Goal: Transaction & Acquisition: Purchase product/service

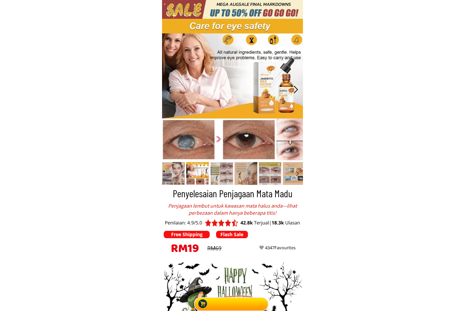
click at [214, 307] on div at bounding box center [233, 302] width 78 height 17
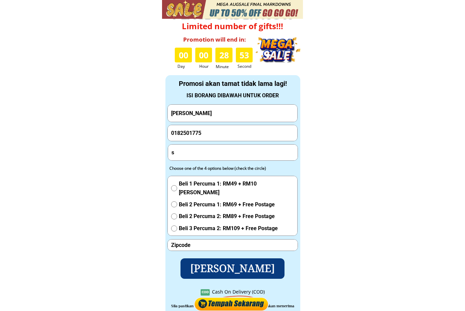
click at [238, 113] on input "mansor mohd salleh" at bounding box center [232, 113] width 126 height 17
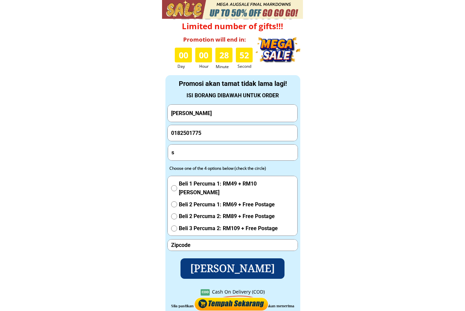
paste input "NorHafizah adam"
type input "NorHafizah adam"
click at [196, 245] on input "number" at bounding box center [232, 244] width 126 height 11
paste input "27600"
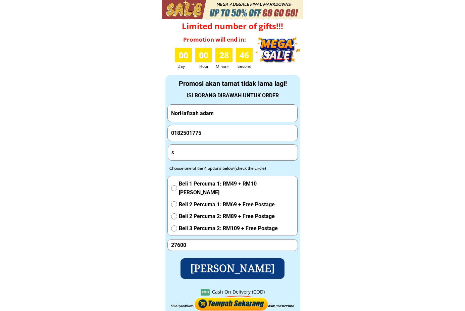
type input "27600"
click at [222, 138] on input "0182501775" at bounding box center [232, 133] width 126 height 16
paste input "6-3605253"
click at [184, 132] on input "016-3605253" at bounding box center [232, 133] width 126 height 16
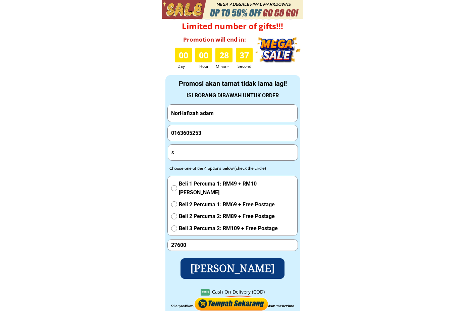
type input "0163605253"
click at [209, 152] on input "s" at bounding box center [233, 153] width 126 height 16
paste input "[STREET_ADDRESS][PERSON_NAME] [GEOGRAPHIC_DATA]"
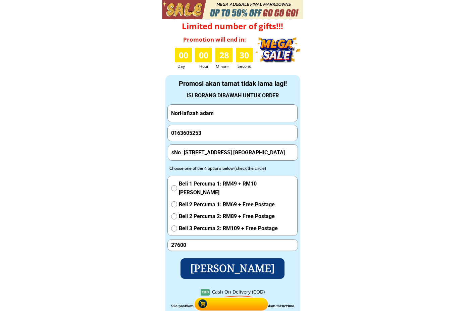
scroll to position [0, 4]
click at [207, 153] on input "sNo :137 blok 4 felda Tersang 3, 27600 Raub pahang" at bounding box center [233, 153] width 126 height 16
paste input "text"
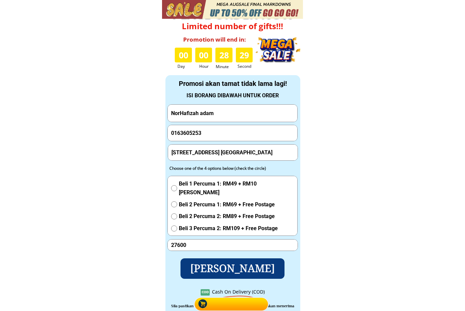
scroll to position [0, 2]
type input "[STREET_ADDRESS][PERSON_NAME] [GEOGRAPHIC_DATA]"
click at [199, 182] on span "Beli 1 Percuma 1: RM49 + RM10 [PERSON_NAME]" at bounding box center [236, 187] width 115 height 17
radio input "true"
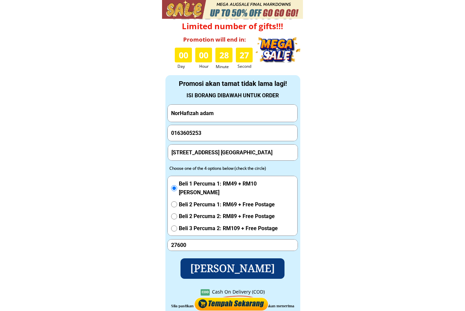
click at [218, 266] on p "[PERSON_NAME]" at bounding box center [232, 268] width 104 height 20
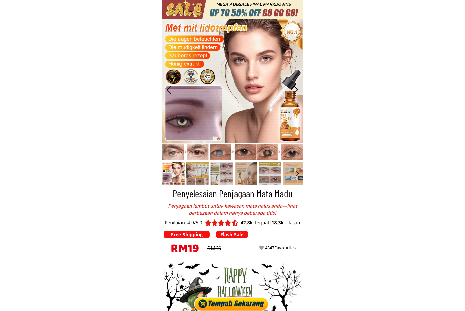
click at [236, 303] on div at bounding box center [233, 302] width 78 height 17
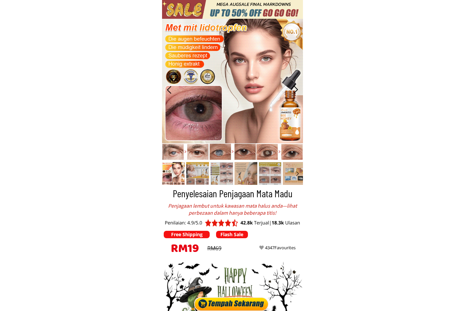
scroll to position [2212, 0]
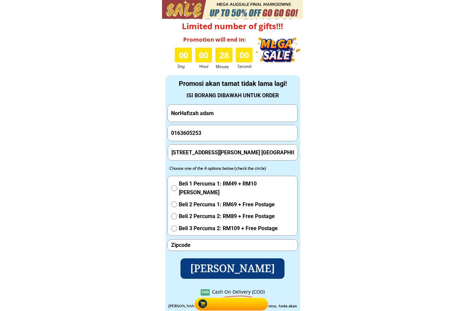
click at [213, 112] on input "NorHafizah adam" at bounding box center [232, 113] width 126 height 17
paste input "Hanifi"
type input "Hanifi"
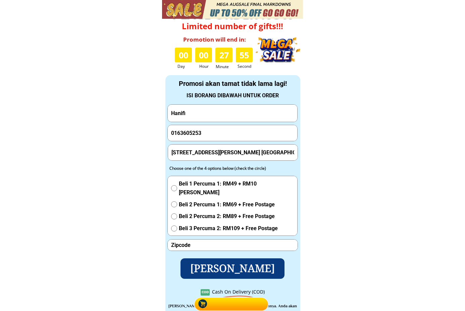
click at [204, 136] on input "0163605253" at bounding box center [232, 133] width 126 height 16
click at [199, 240] on input "number" at bounding box center [232, 244] width 126 height 11
click at [196, 244] on input "number" at bounding box center [232, 244] width 126 height 11
paste input "36000"
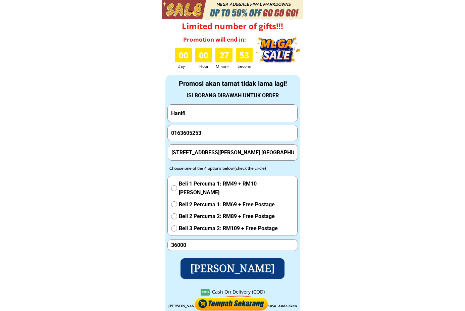
type input "36000"
click at [206, 134] on input "0163605253" at bounding box center [232, 133] width 126 height 16
paste input "78900937"
type input "0178900937"
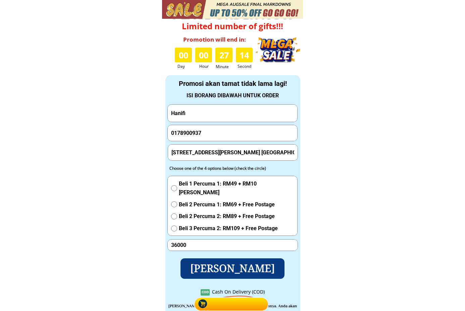
click at [220, 151] on input "[STREET_ADDRESS][PERSON_NAME] [GEOGRAPHIC_DATA]" at bounding box center [233, 153] width 126 height 16
paste input "Kampong Permatang Pauh, 07"
type input "Kampong Permatang Pauh, 07"
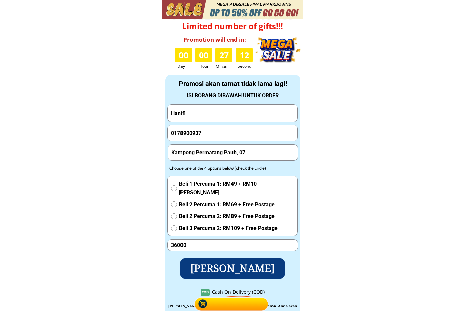
click at [191, 182] on span "Beli 1 Percuma 1: RM49 + RM10 [PERSON_NAME]" at bounding box center [236, 187] width 115 height 17
radio input "true"
click at [236, 297] on div at bounding box center [233, 302] width 78 height 17
click at [237, 273] on p "[PERSON_NAME]" at bounding box center [232, 268] width 105 height 20
